Goal: Task Accomplishment & Management: Complete application form

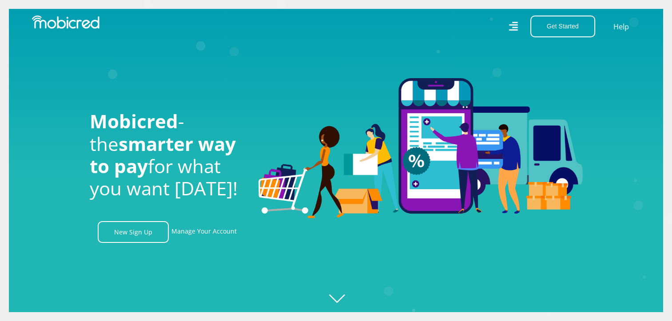
scroll to position [0, 1140]
click at [552, 31] on button "Get Started" at bounding box center [563, 27] width 65 height 22
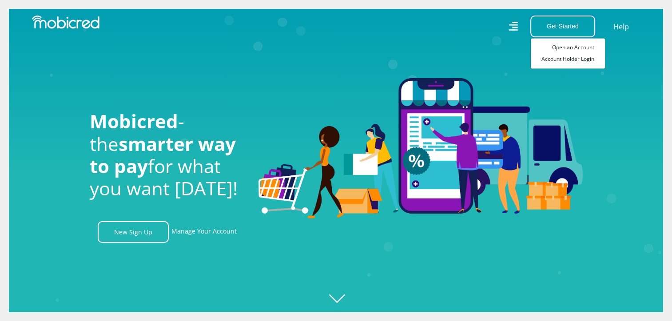
scroll to position [0, 1646]
click at [555, 43] on link "Open an Account" at bounding box center [568, 48] width 74 height 12
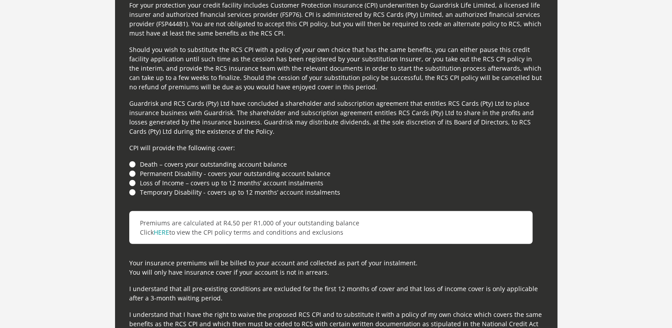
scroll to position [2489, 0]
